Goal: Task Accomplishment & Management: Use online tool/utility

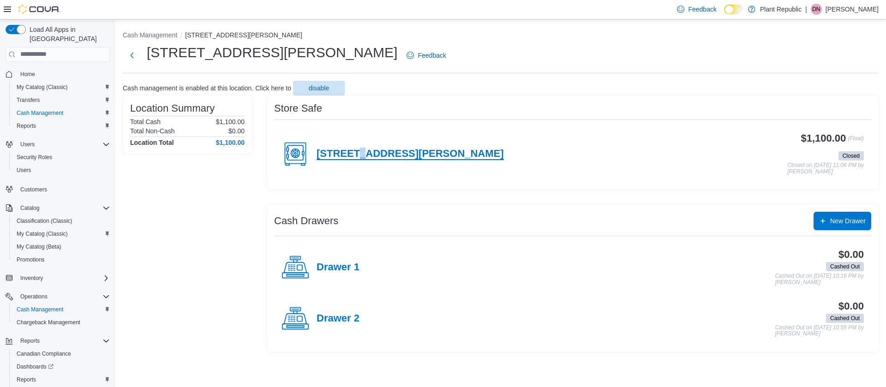
click at [359, 152] on h4 "[STREET_ADDRESS][PERSON_NAME]" at bounding box center [410, 154] width 187 height 12
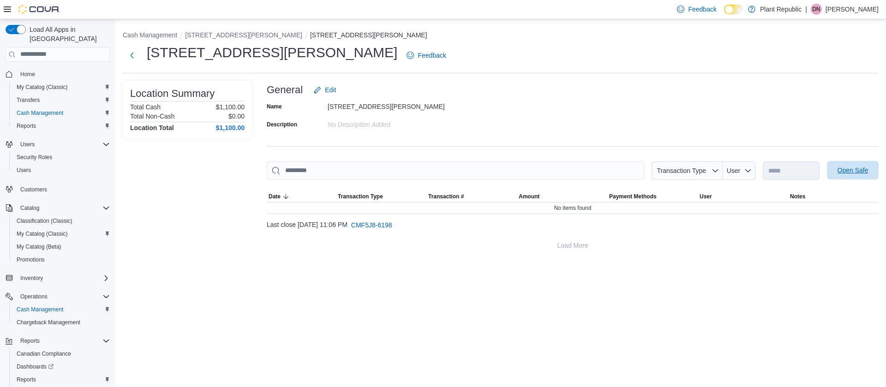
click at [848, 167] on span "Open Safe" at bounding box center [853, 170] width 31 height 9
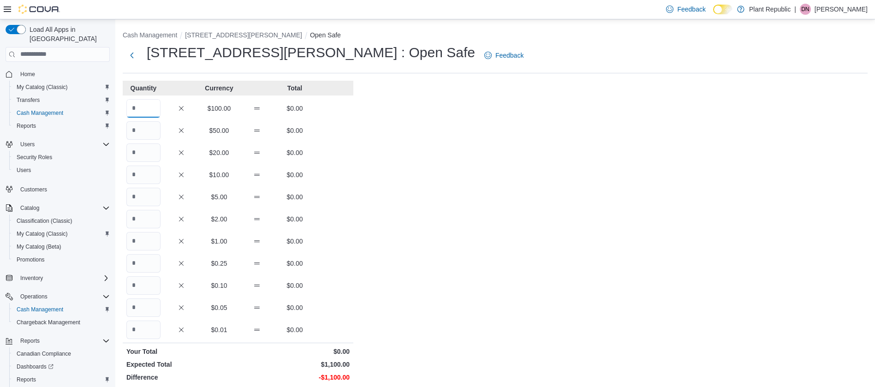
click at [126, 106] on input "Quantity" at bounding box center [143, 108] width 34 height 18
type input "*"
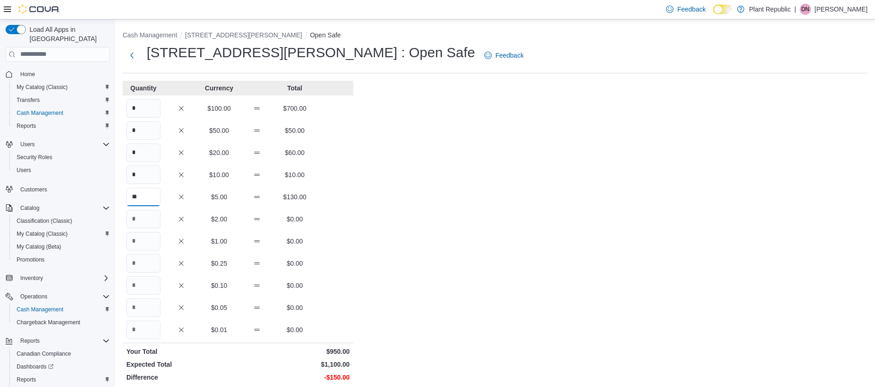
type input "**"
type input "***"
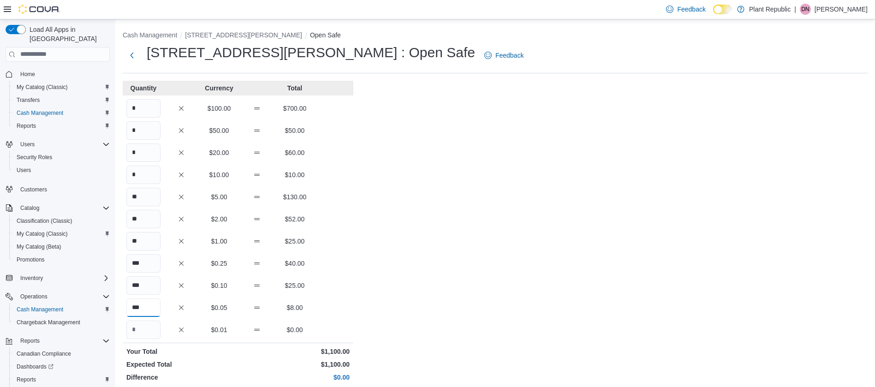
scroll to position [114, 0]
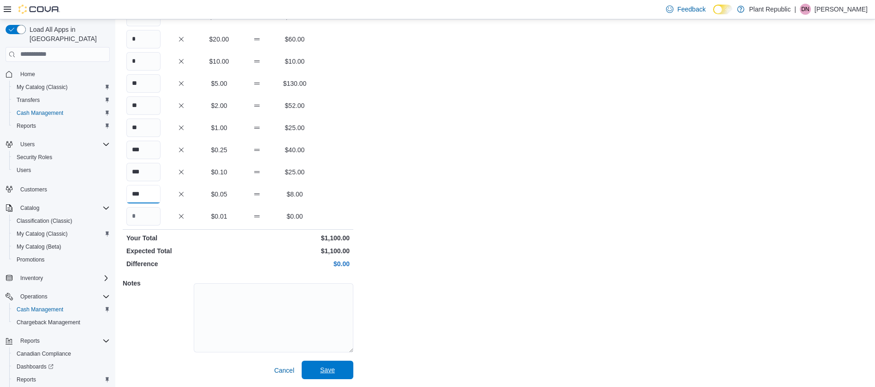
type input "***"
click at [333, 371] on span "Save" at bounding box center [327, 369] width 15 height 9
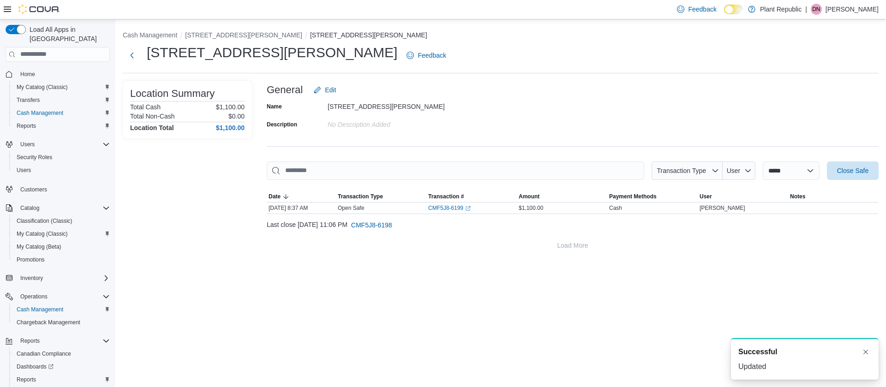
click at [856, 12] on p "[PERSON_NAME]" at bounding box center [852, 9] width 53 height 11
click at [851, 88] on button "Sign Out" at bounding box center [832, 89] width 85 height 15
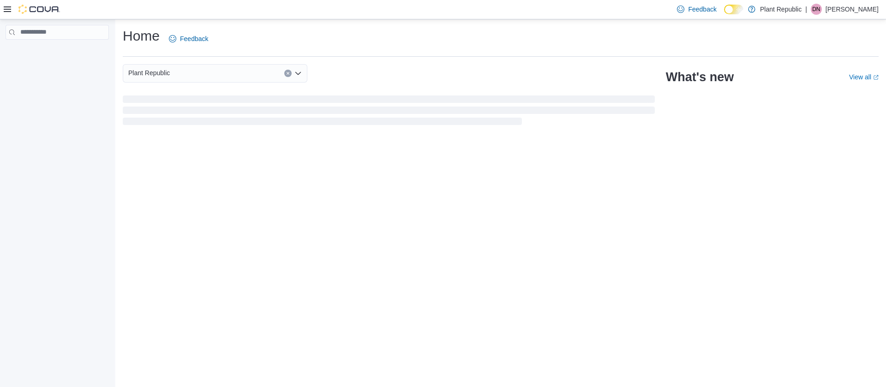
click at [8, 14] on div at bounding box center [32, 9] width 56 height 19
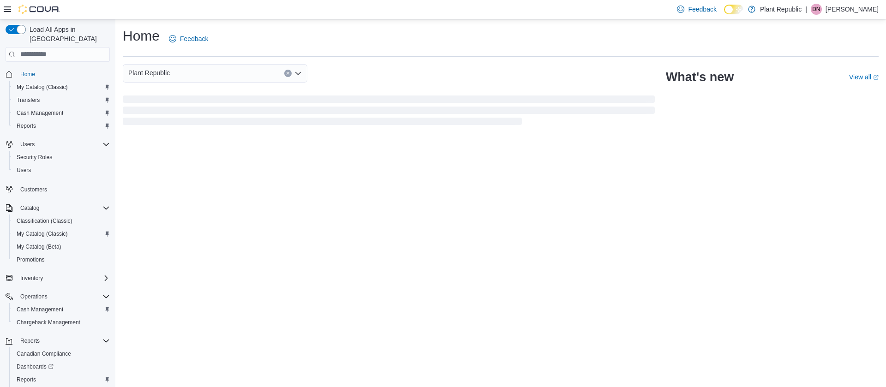
click at [6, 6] on icon at bounding box center [7, 9] width 7 height 6
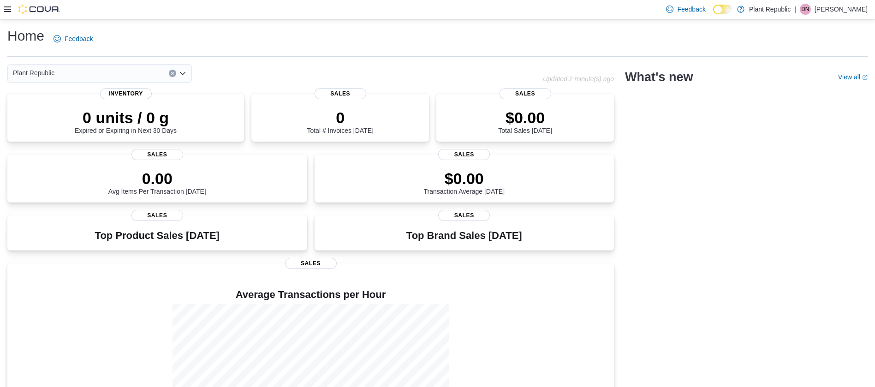
click at [5, 9] on icon at bounding box center [7, 9] width 7 height 7
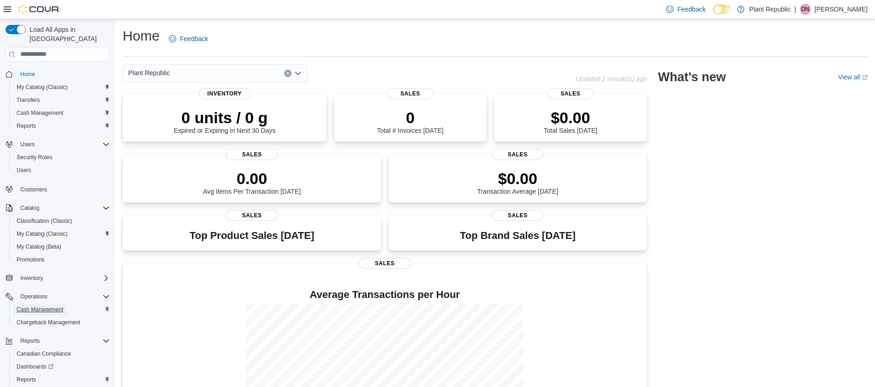
click at [36, 306] on span "Cash Management" at bounding box center [40, 309] width 47 height 7
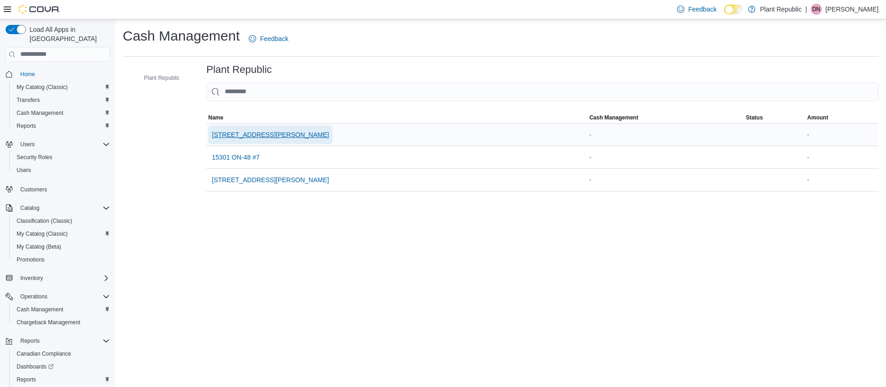
click at [225, 137] on span "[STREET_ADDRESS][PERSON_NAME]" at bounding box center [270, 134] width 117 height 9
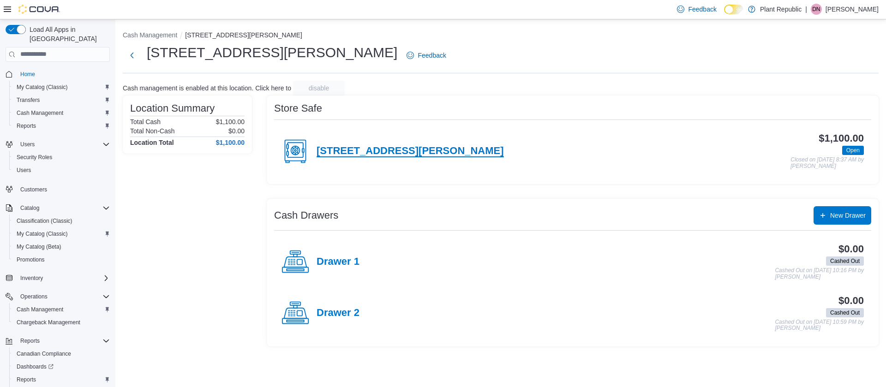
click at [330, 152] on h4 "[STREET_ADDRESS][PERSON_NAME]" at bounding box center [410, 151] width 187 height 12
